Goal: Task Accomplishment & Management: Use online tool/utility

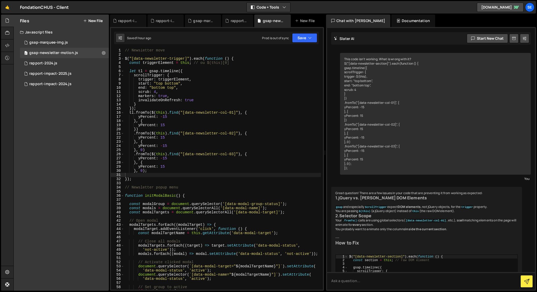
scroll to position [216, 0]
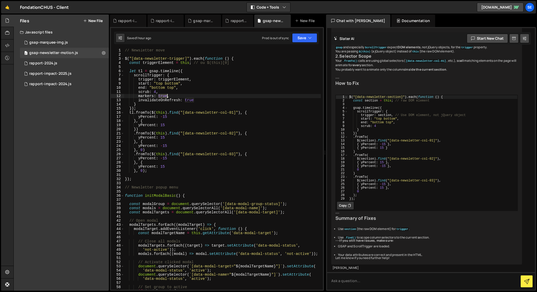
drag, startPoint x: 158, startPoint y: 95, endPoint x: 168, endPoint y: 96, distance: 9.6
click at [168, 96] on div "// Newsletter move $ ( "[data-newsletter-trigger]" ) . each ( function ( ) { co…" at bounding box center [222, 172] width 197 height 249
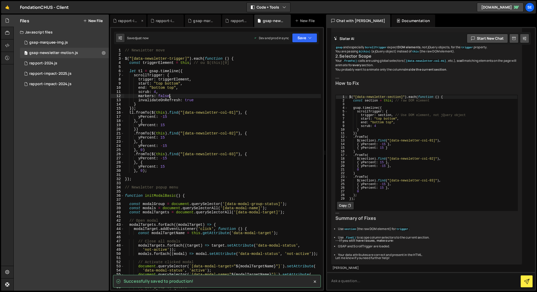
type textarea "markers: false,"
click at [127, 21] on div "rapport-impact-2025.js" at bounding box center [129, 20] width 22 height 5
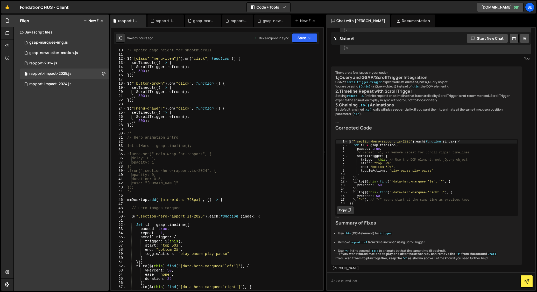
scroll to position [0, 0]
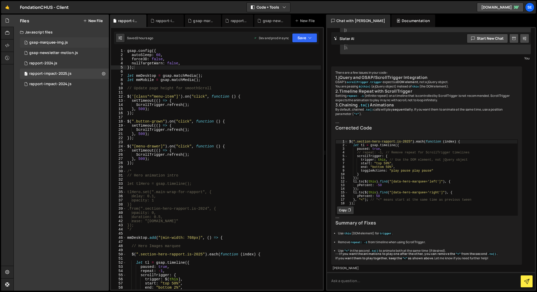
click at [44, 42] on div "gsap-marquee-img.js" at bounding box center [48, 42] width 39 height 5
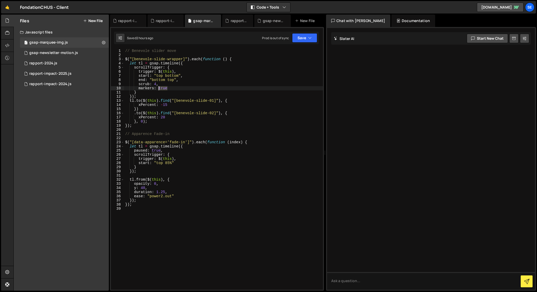
drag, startPoint x: 167, startPoint y: 89, endPoint x: 159, endPoint y: 97, distance: 11.2
click at [159, 89] on div "// Benevole slider move $ ( "[benevole-slide-wrapper]" ) . each ( function ( ) …" at bounding box center [223, 173] width 199 height 249
type textarea "markers: false"
click at [236, 22] on div "rapport-2024.js" at bounding box center [239, 20] width 17 height 5
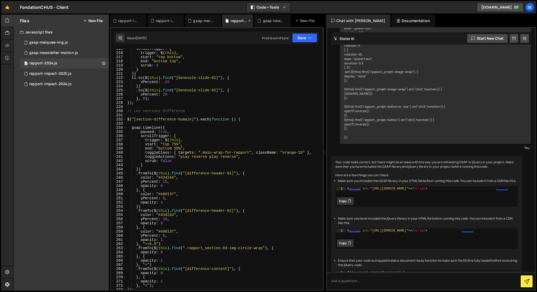
scroll to position [296, 0]
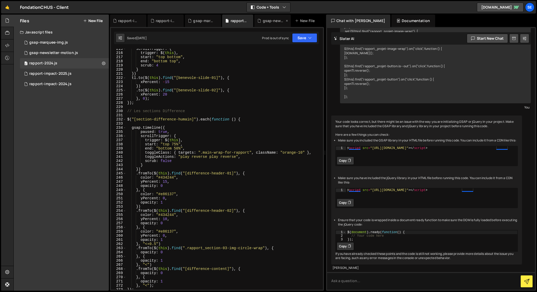
click at [270, 23] on div "gsap-newsletter-motion.js" at bounding box center [274, 20] width 22 height 5
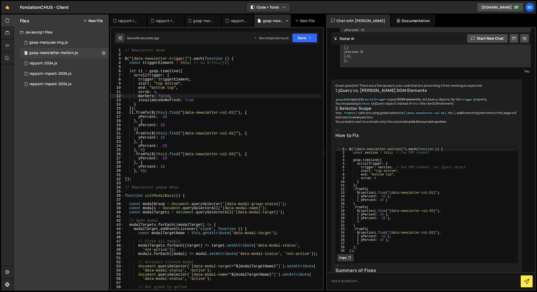
scroll to position [216, 0]
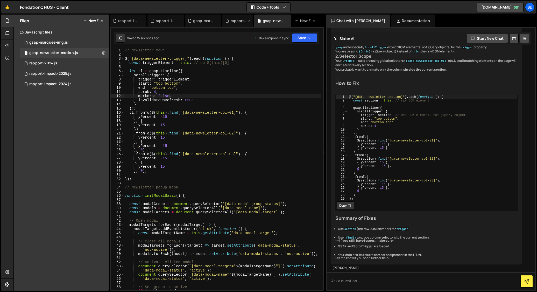
click at [234, 22] on div "rapport-2024.js" at bounding box center [239, 20] width 17 height 5
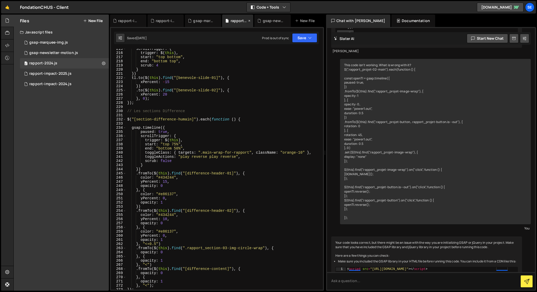
scroll to position [296, 0]
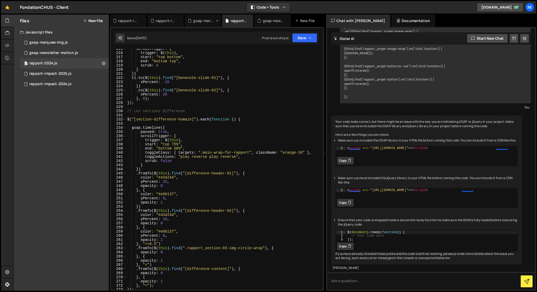
click at [202, 20] on div "gsap-marquee-img.js" at bounding box center [204, 20] width 22 height 5
